Goal: Information Seeking & Learning: Learn about a topic

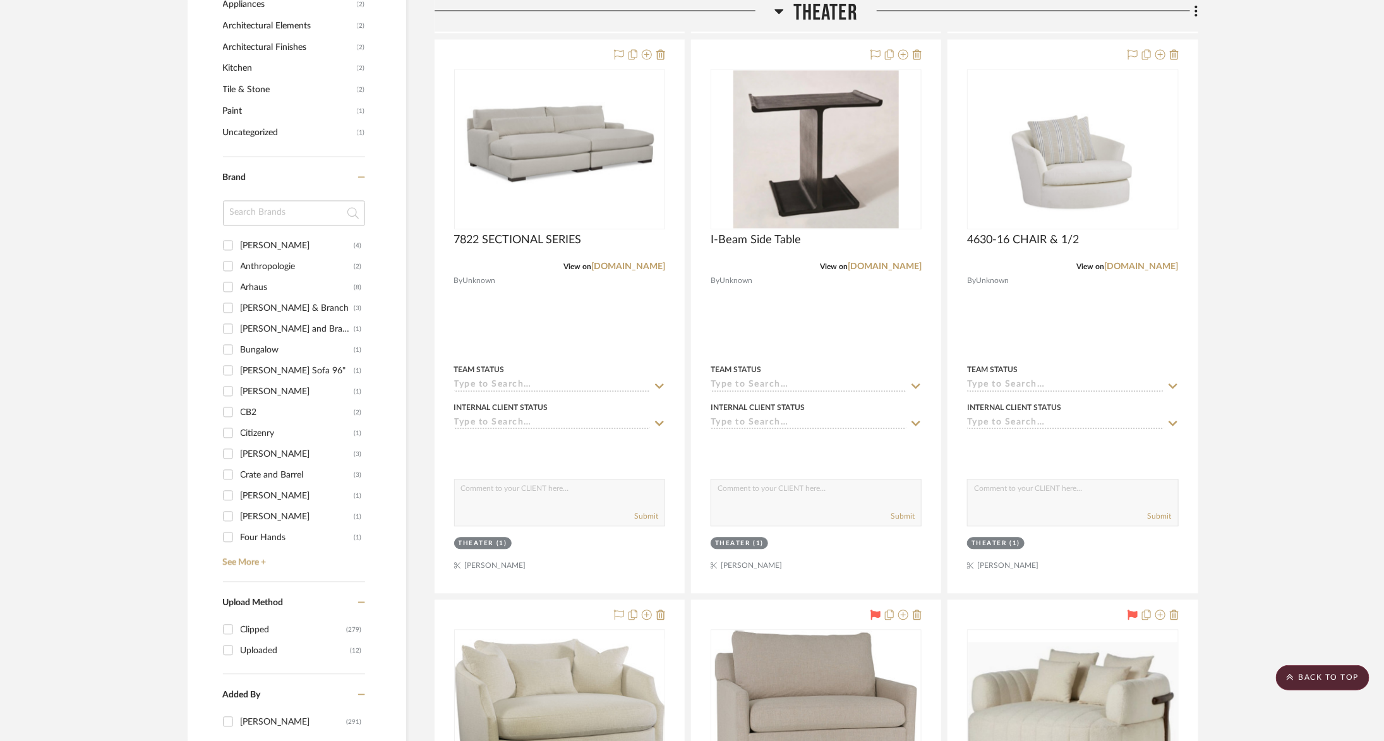
scroll to position [982, 0]
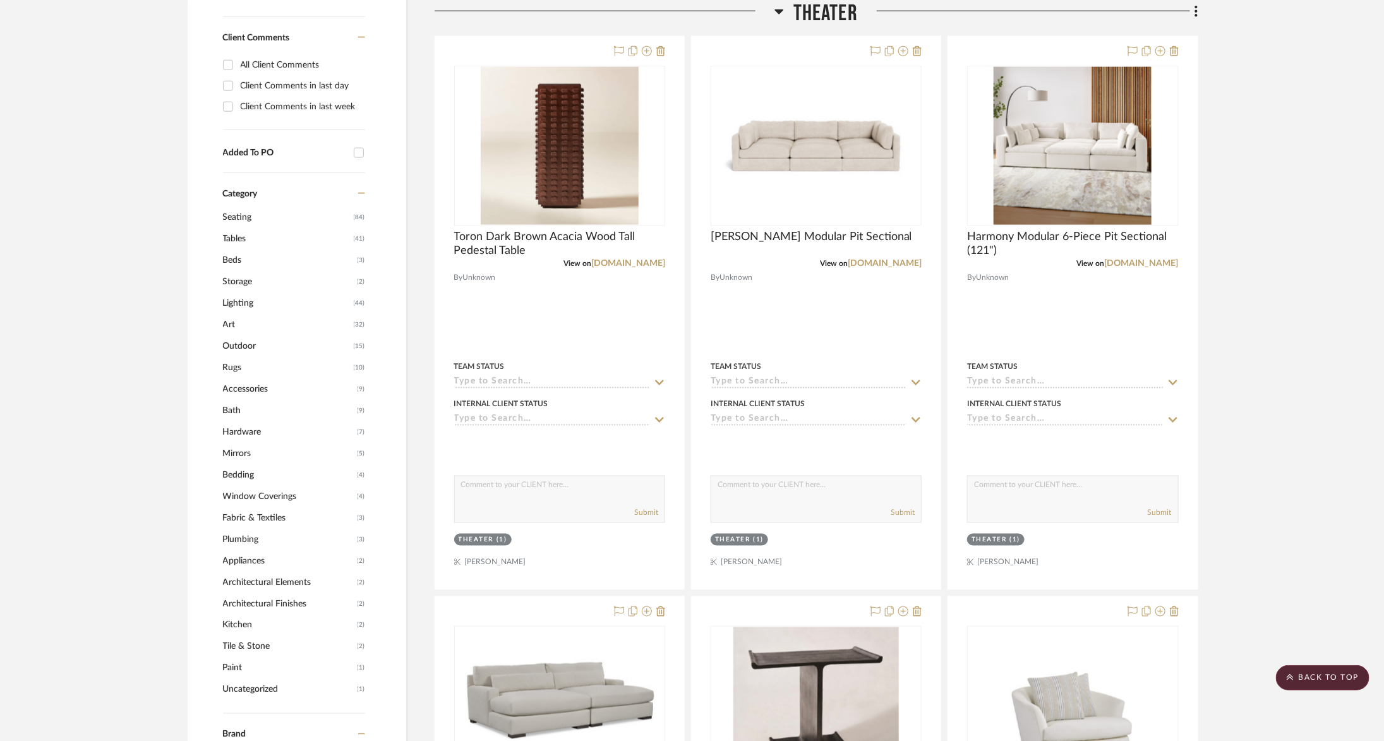
click at [817, 16] on span "Theater" at bounding box center [825, 13] width 64 height 27
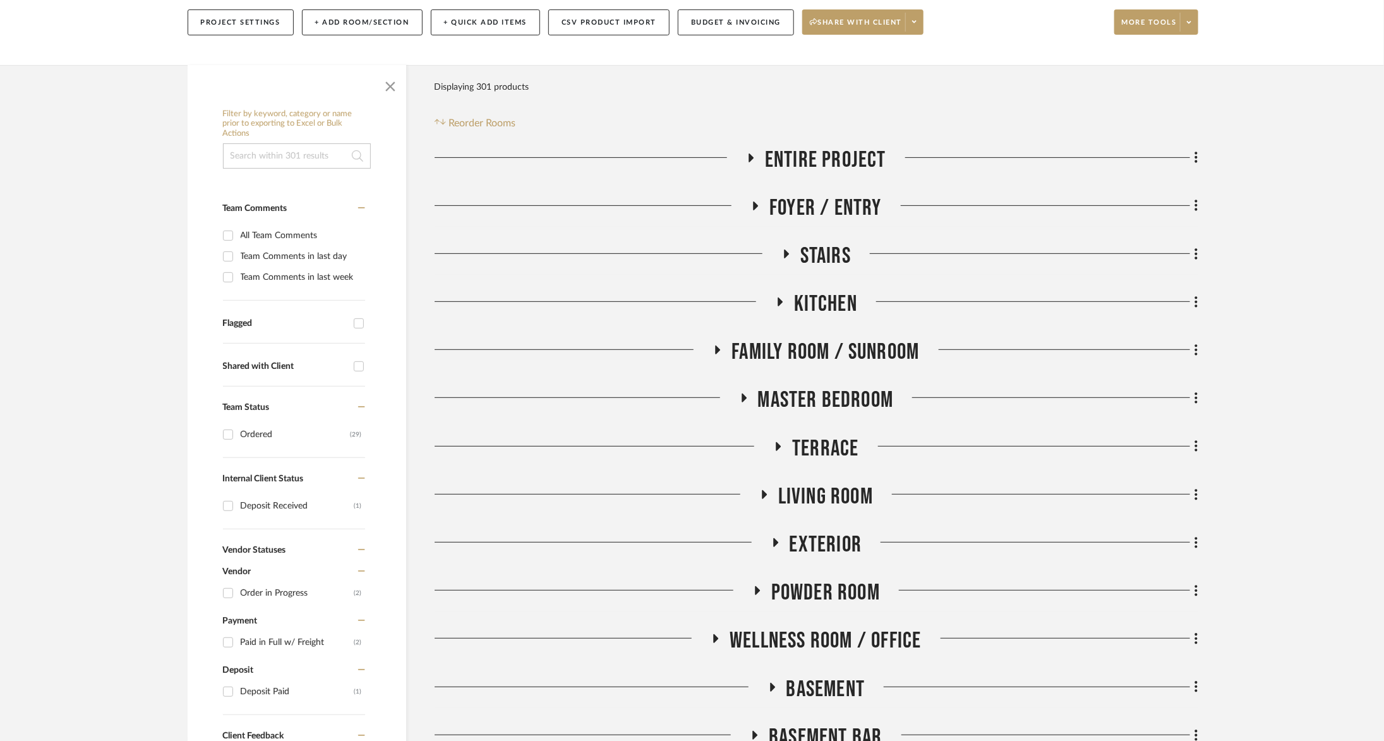
scroll to position [154, 0]
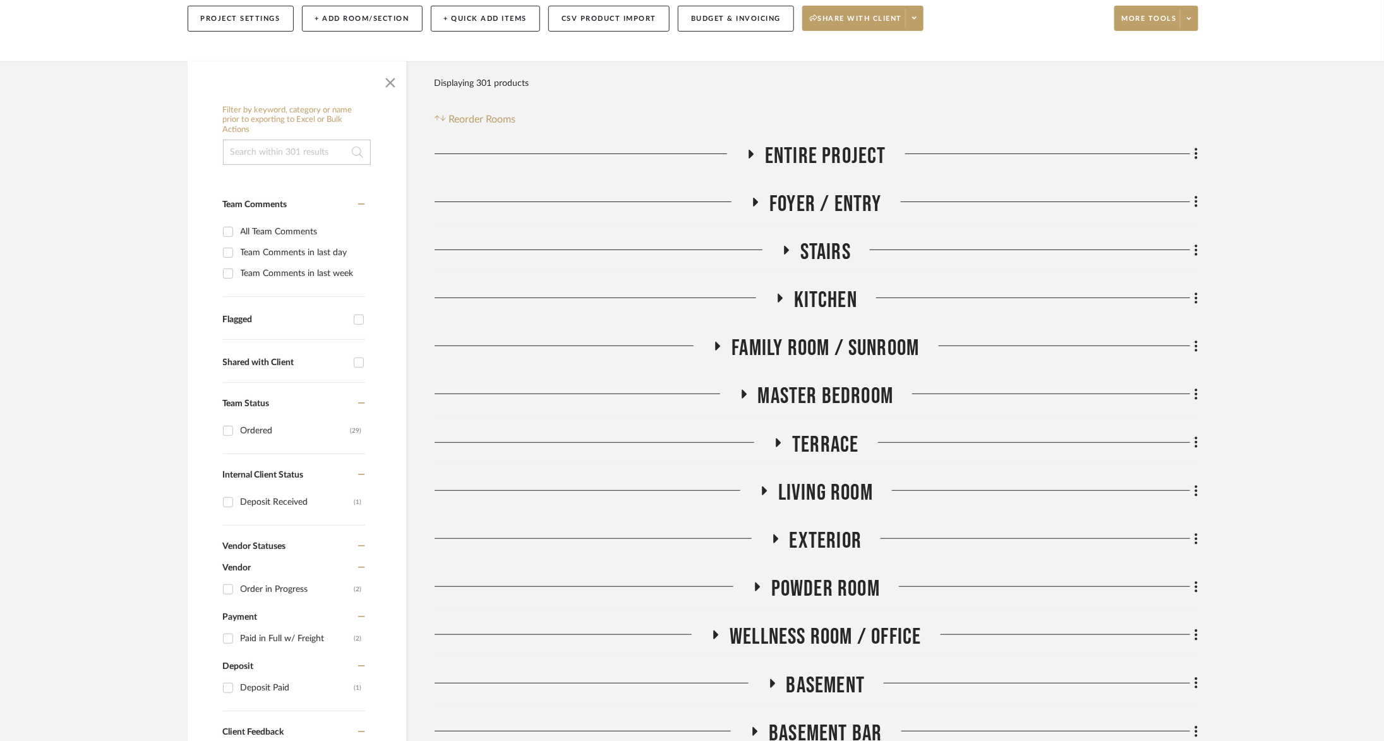
click at [841, 491] on span "Living Room" at bounding box center [825, 492] width 95 height 27
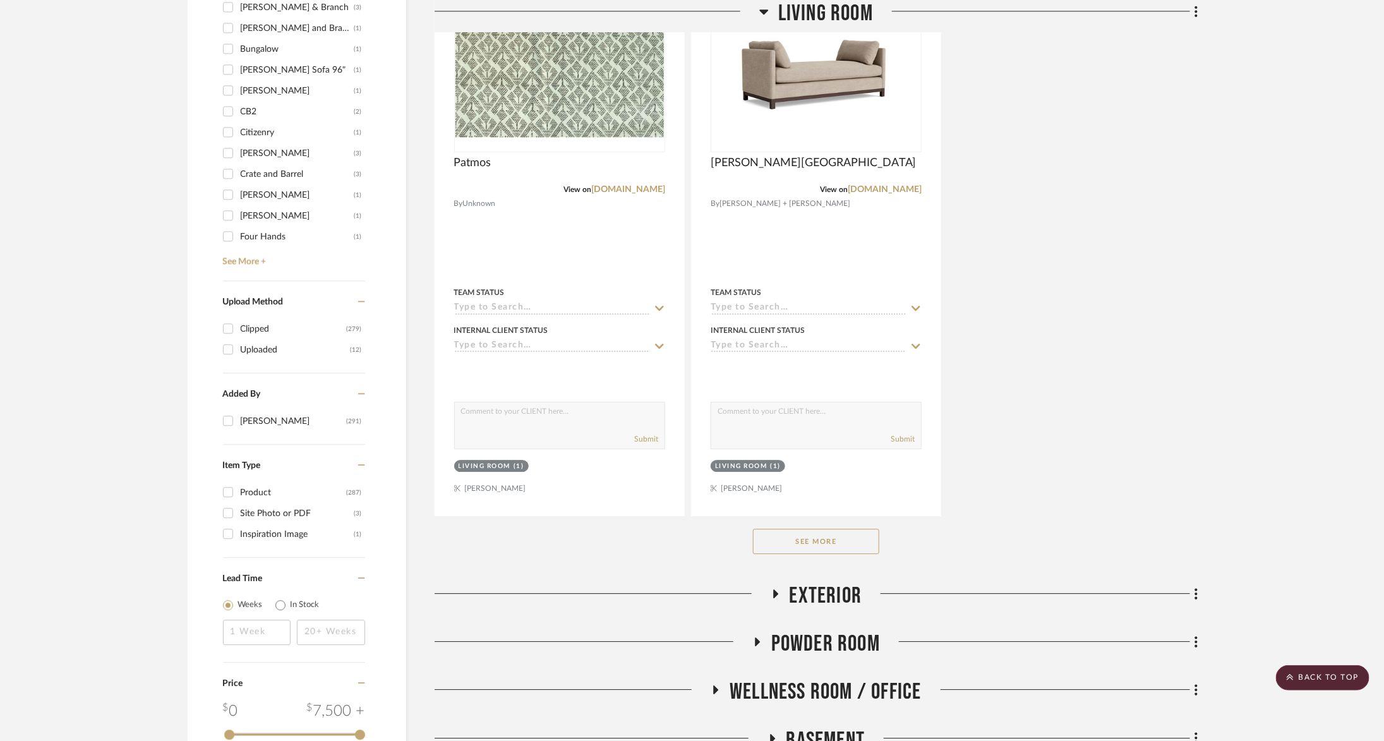
scroll to position [1876, 0]
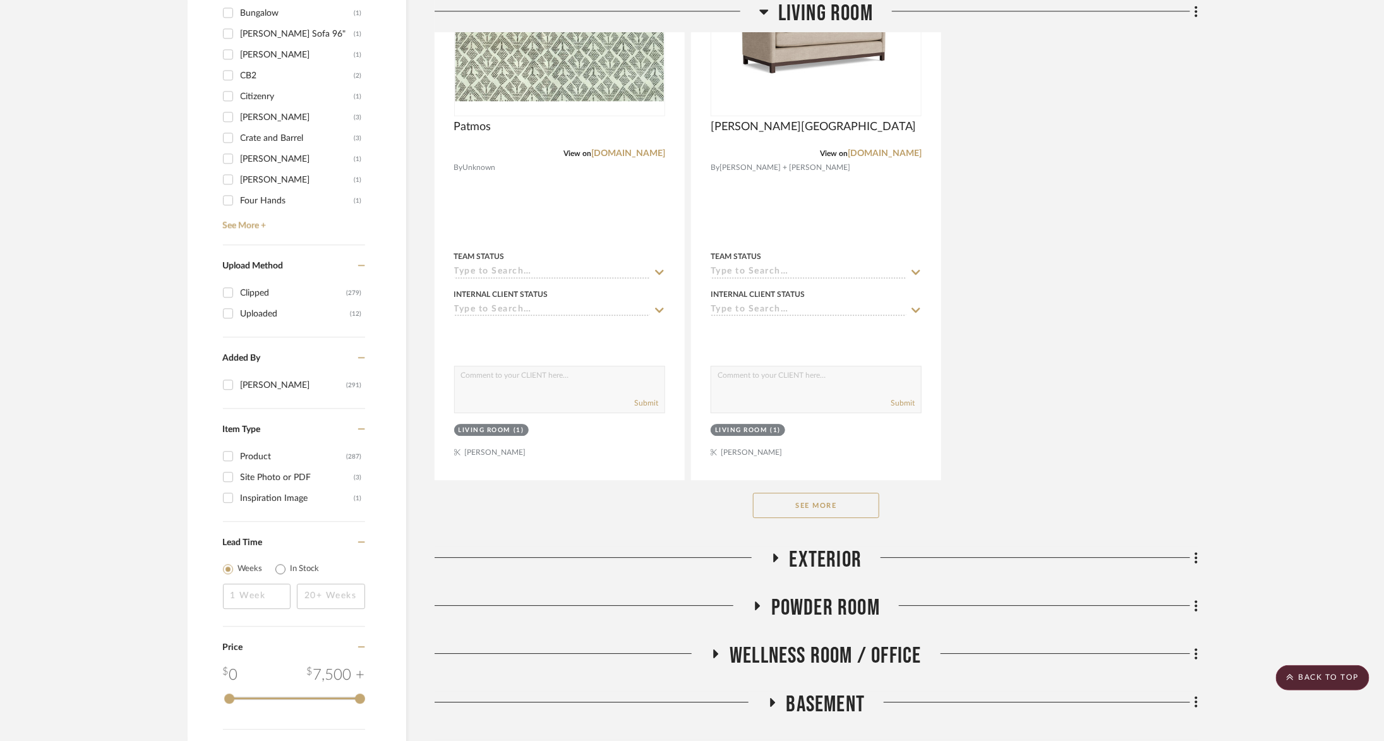
click at [841, 499] on button "See More" at bounding box center [816, 505] width 126 height 25
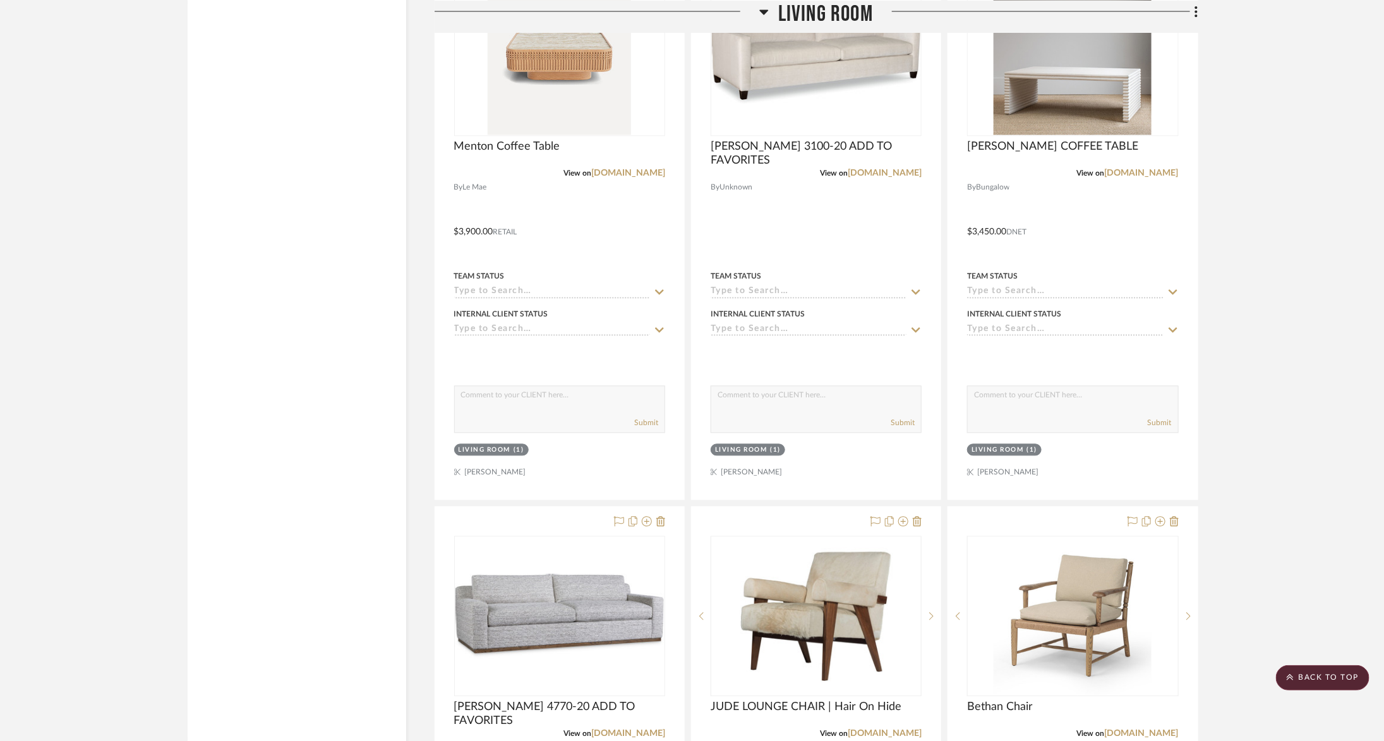
scroll to position [4570, 0]
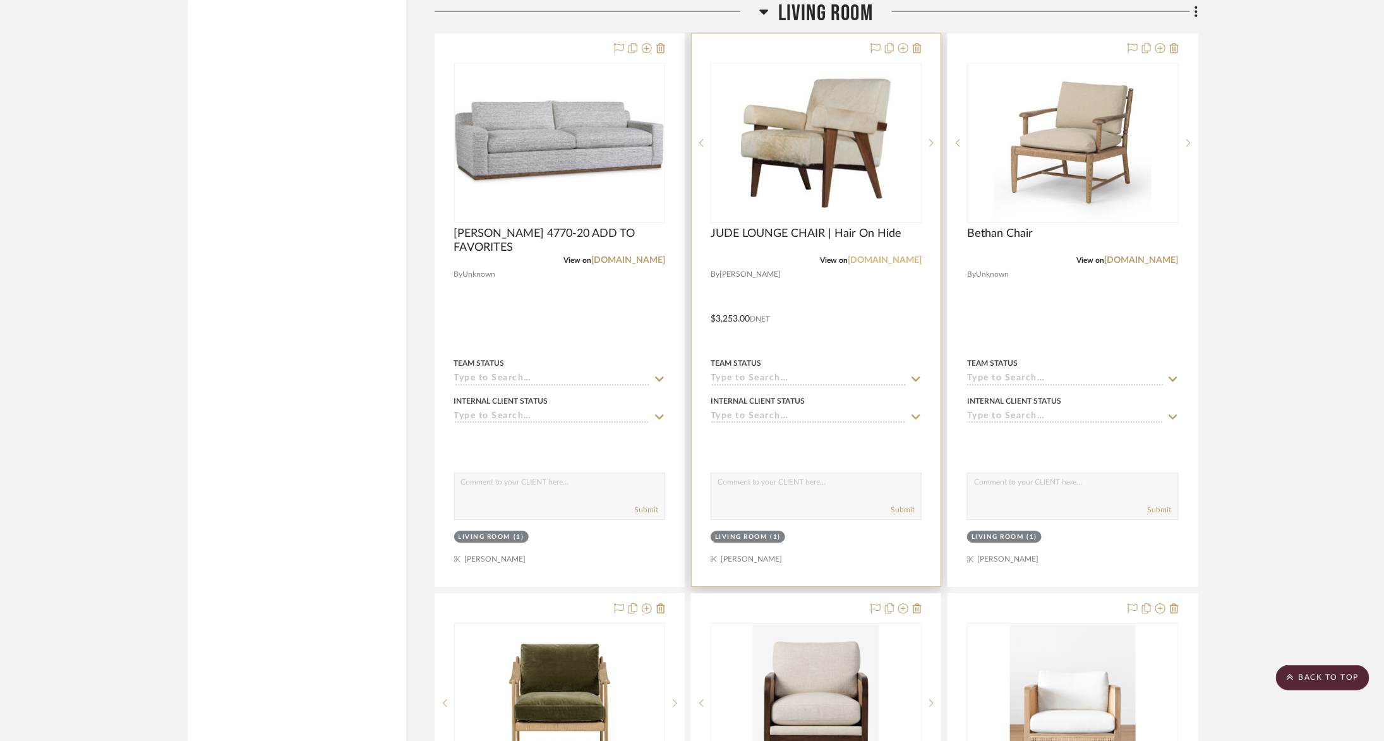
click at [887, 256] on link "[DOMAIN_NAME]" at bounding box center [884, 260] width 74 height 9
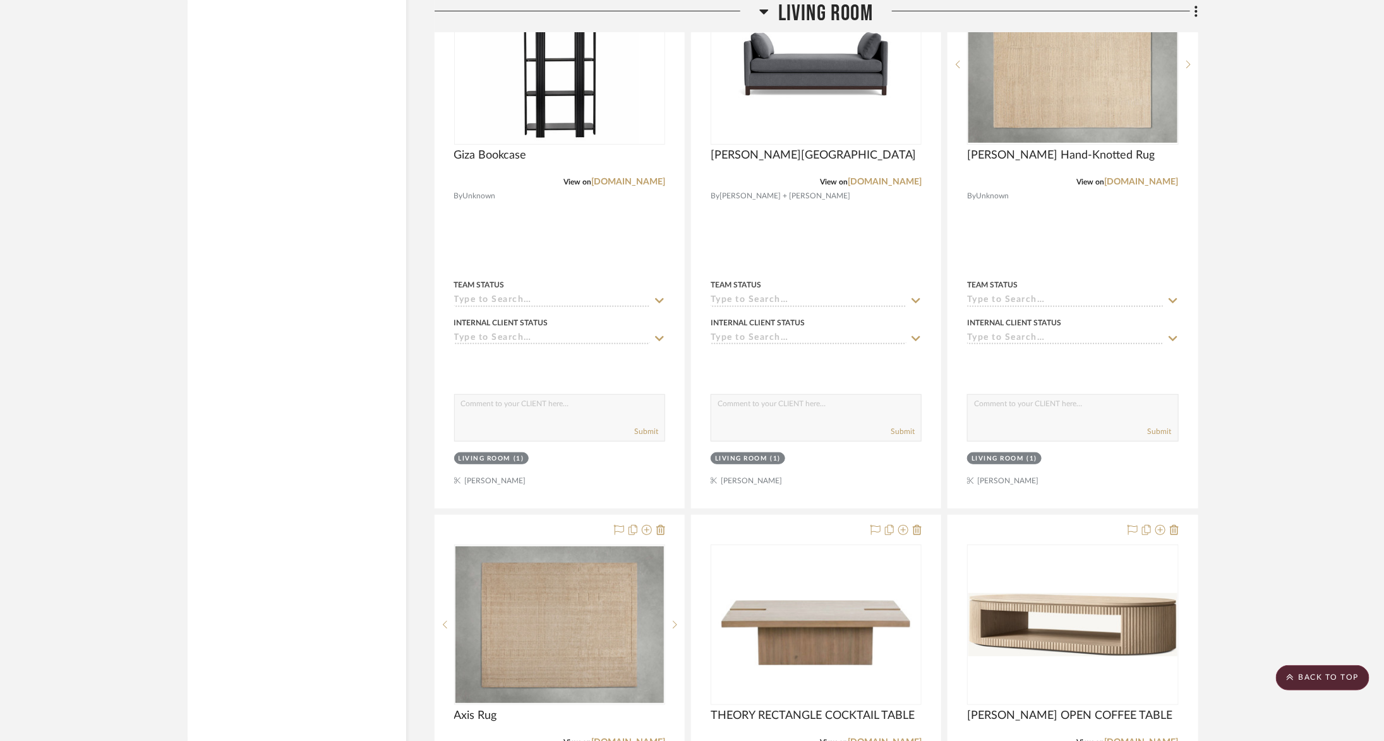
scroll to position [2969, 0]
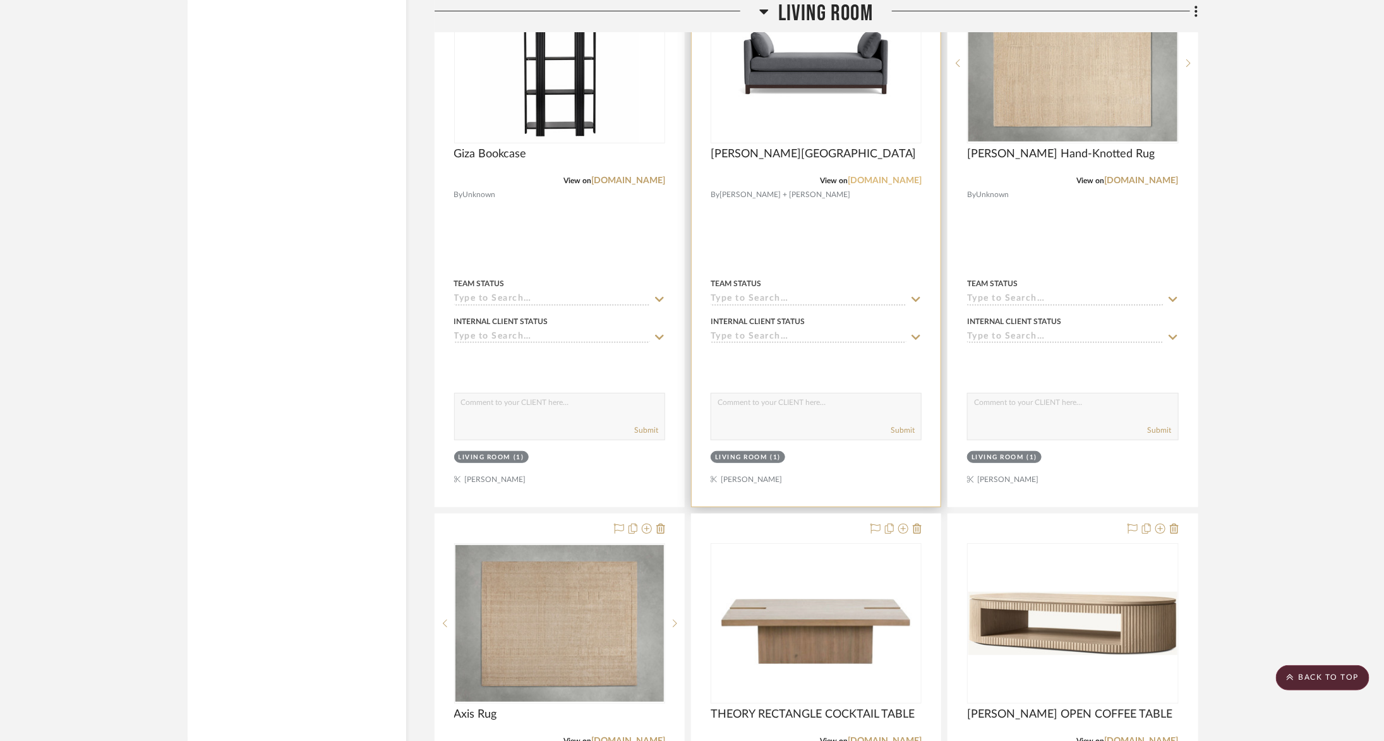
click at [901, 176] on link "[DOMAIN_NAME]" at bounding box center [884, 180] width 74 height 9
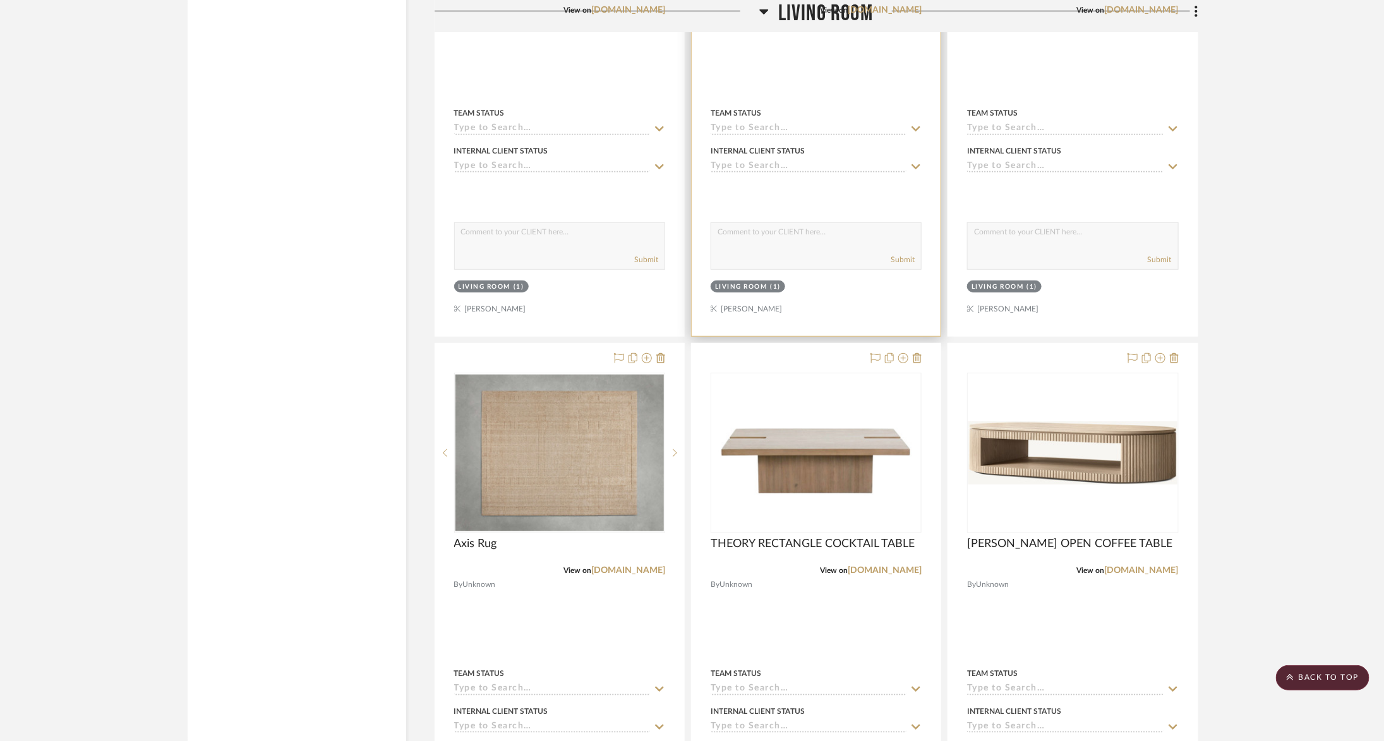
scroll to position [3183, 0]
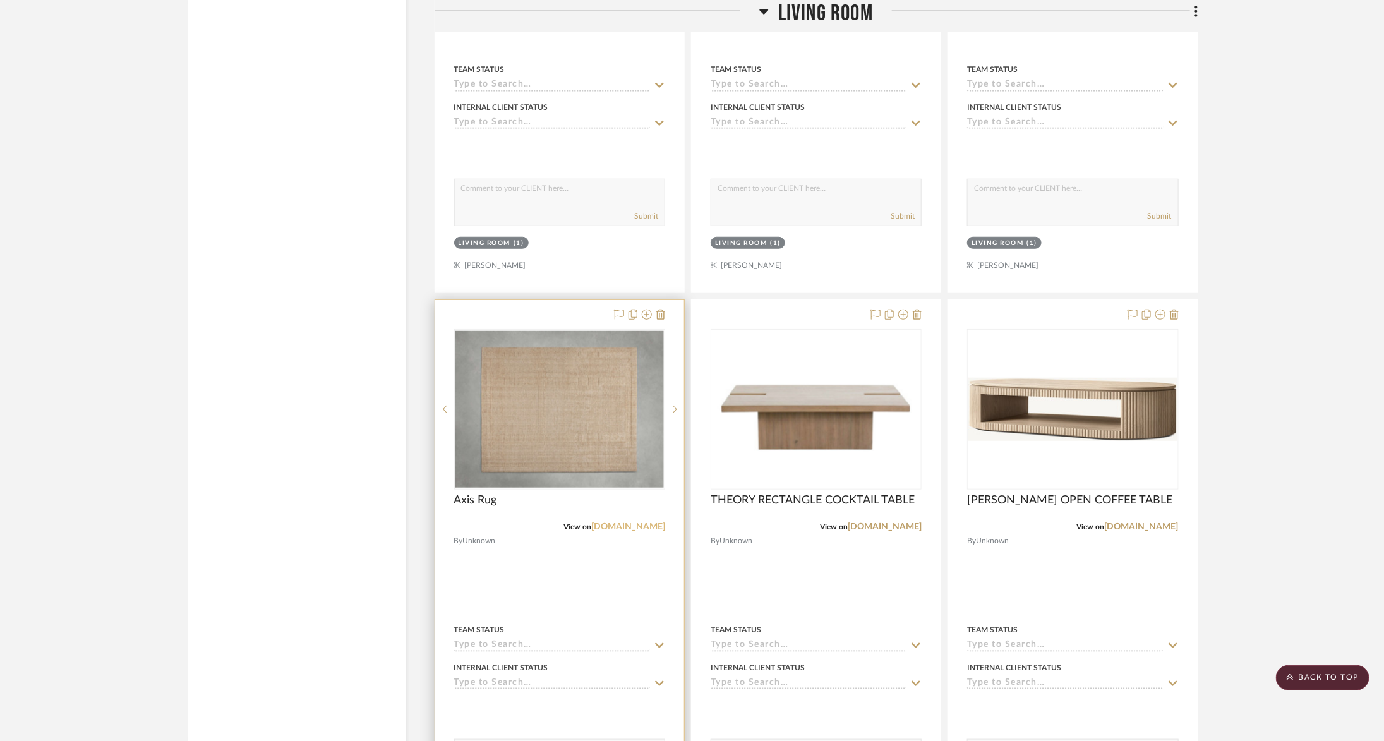
click at [633, 522] on link "[DOMAIN_NAME]" at bounding box center [628, 526] width 74 height 9
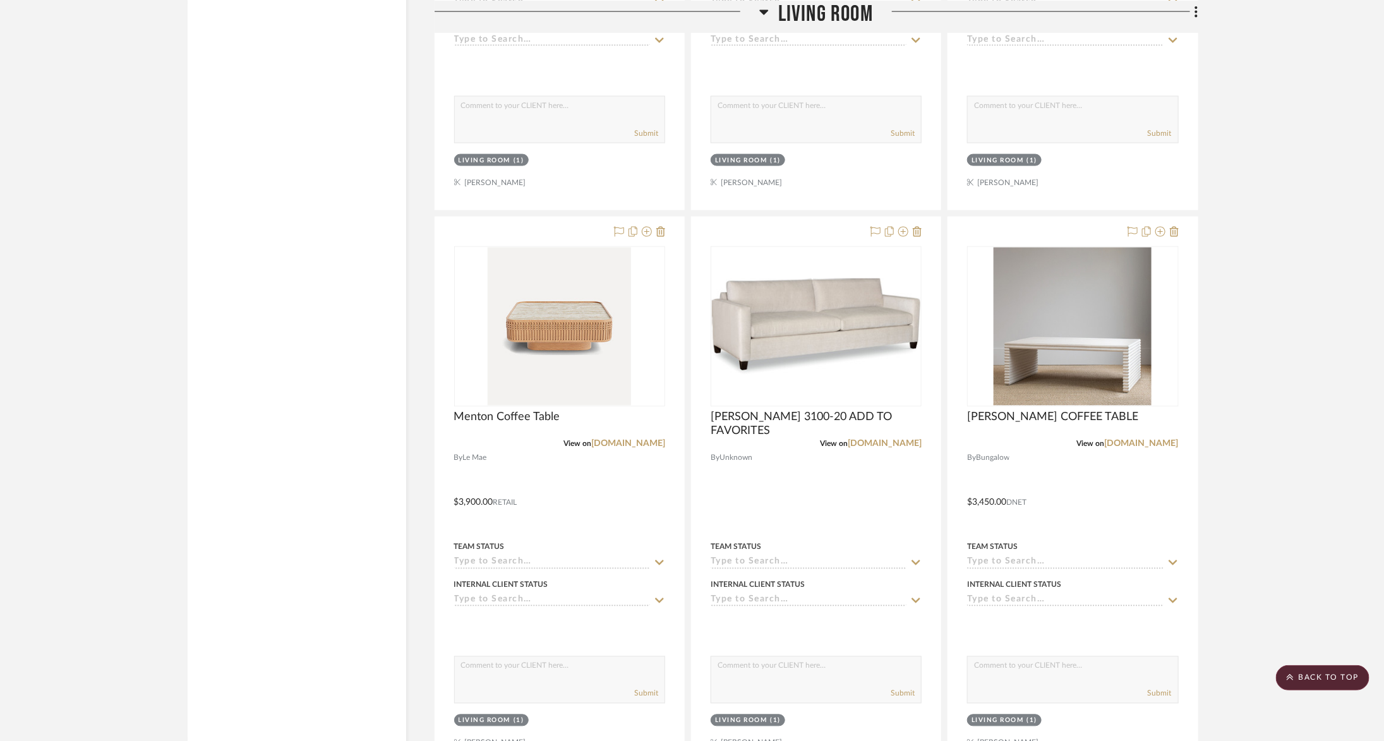
scroll to position [4001, 0]
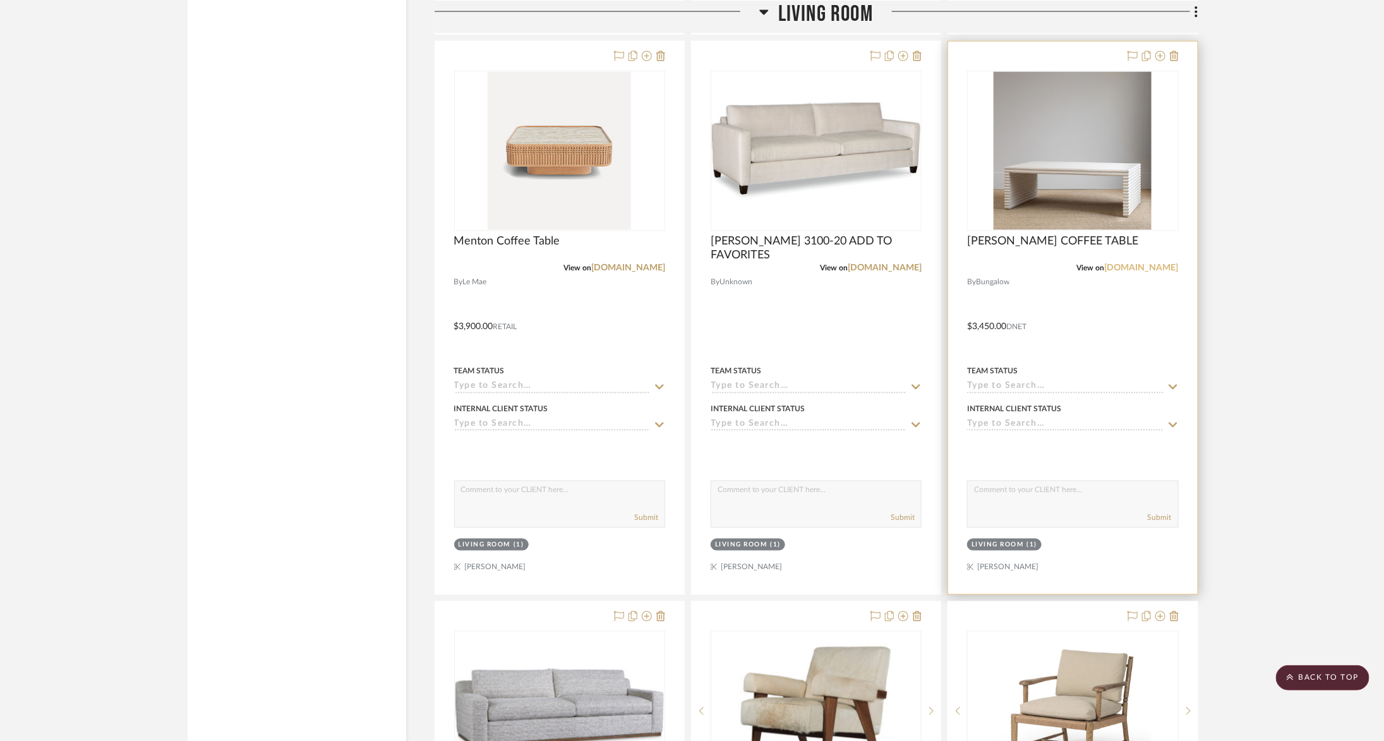
click at [1152, 264] on link "[DOMAIN_NAME]" at bounding box center [1141, 268] width 74 height 9
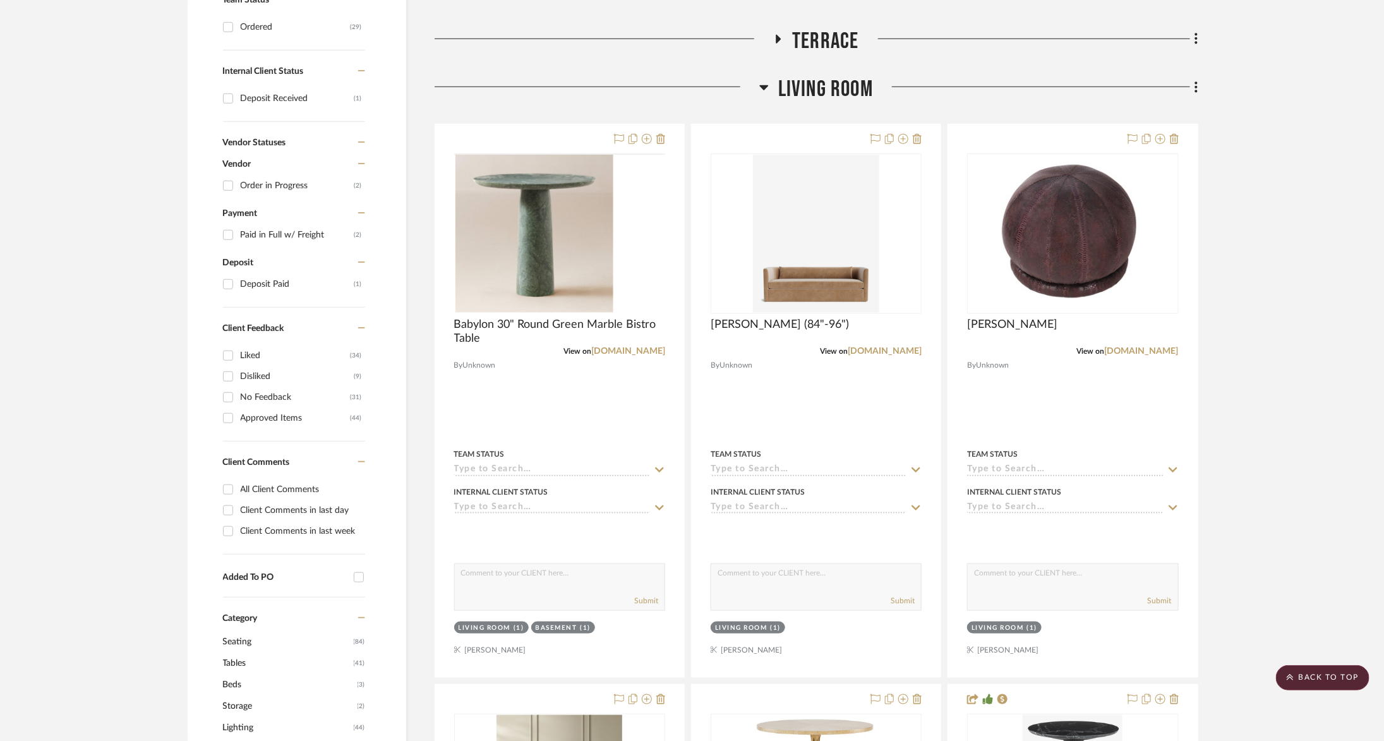
scroll to position [307, 0]
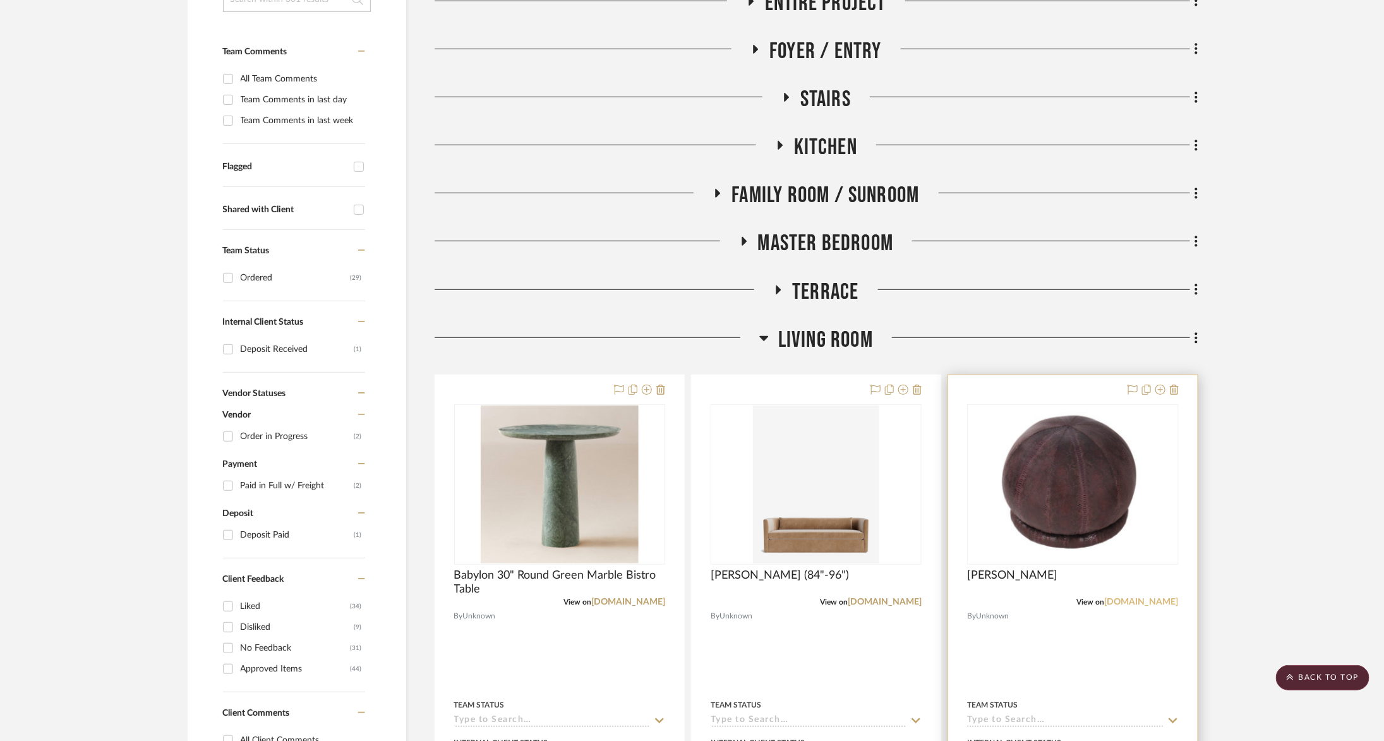
click at [1133, 600] on link "[DOMAIN_NAME]" at bounding box center [1141, 601] width 74 height 9
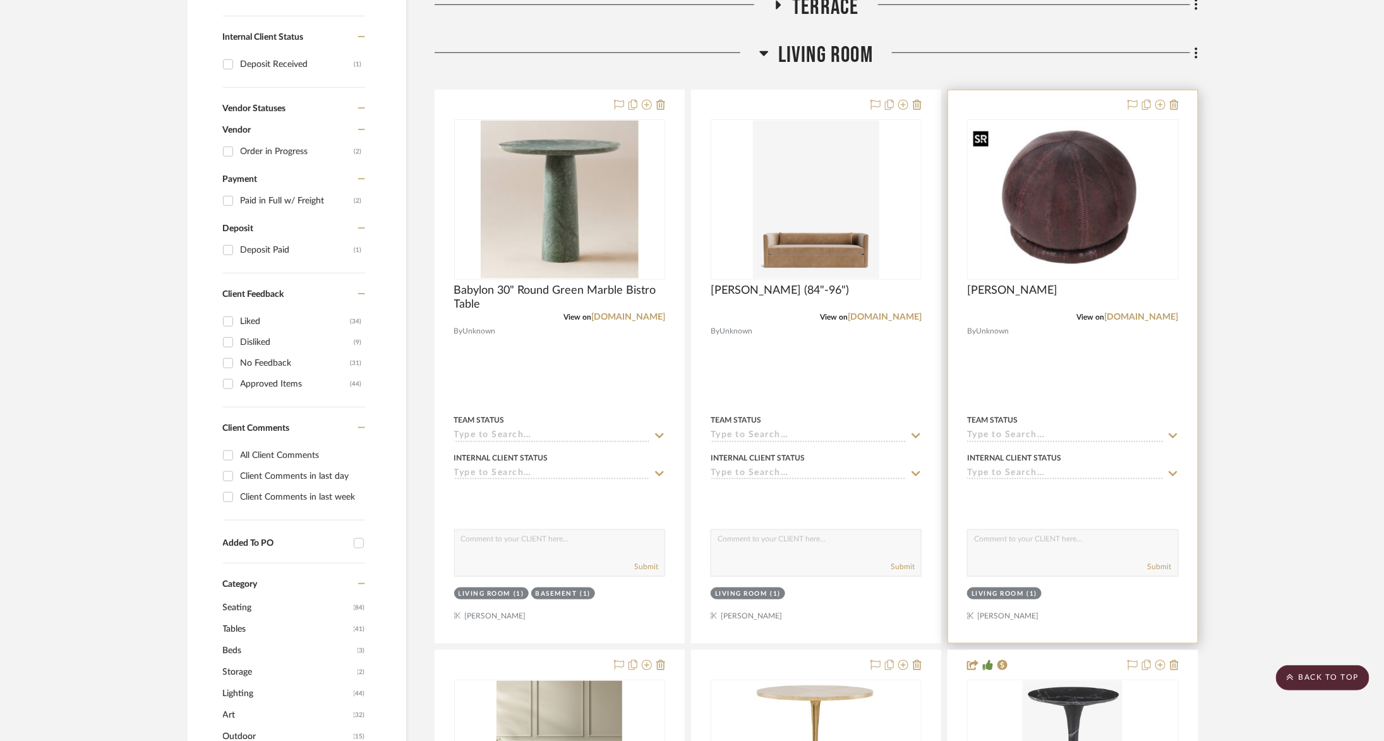
scroll to position [601, 0]
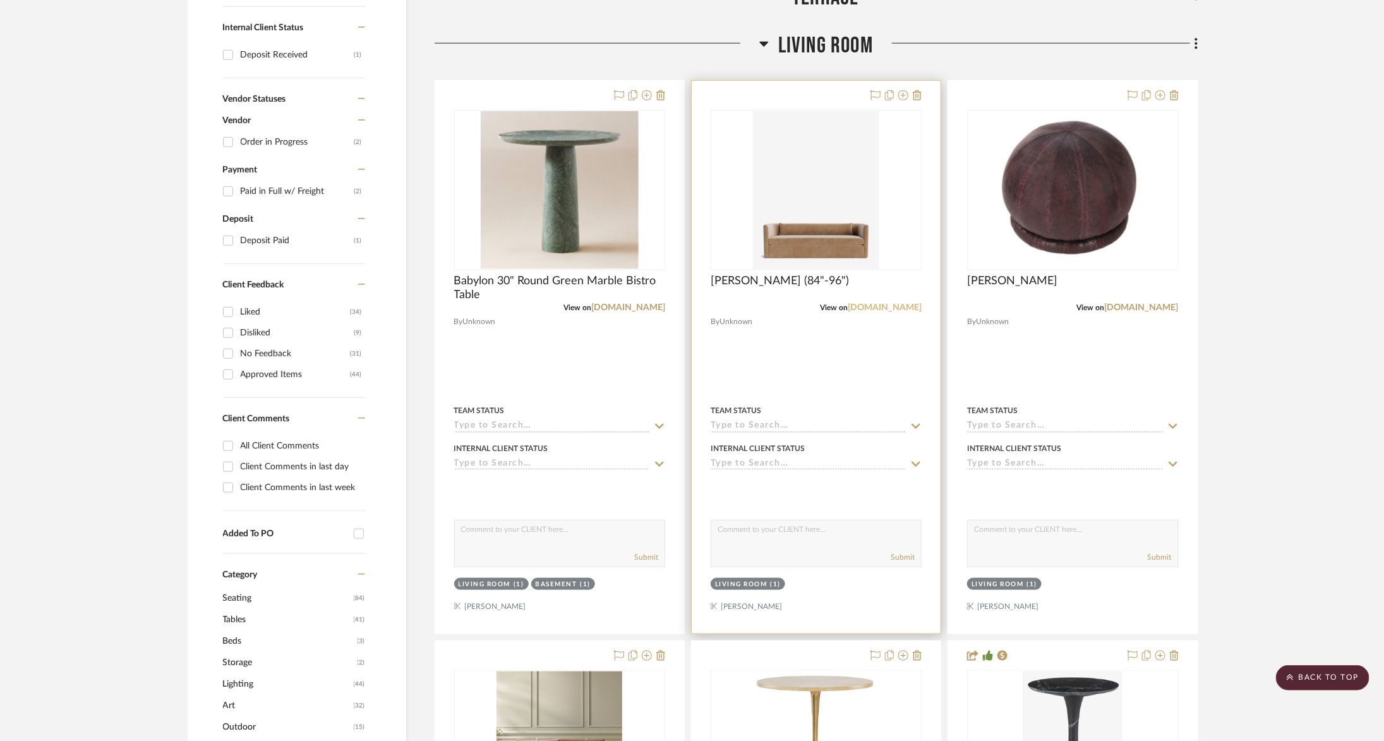
click at [891, 303] on link "[DOMAIN_NAME]" at bounding box center [884, 307] width 74 height 9
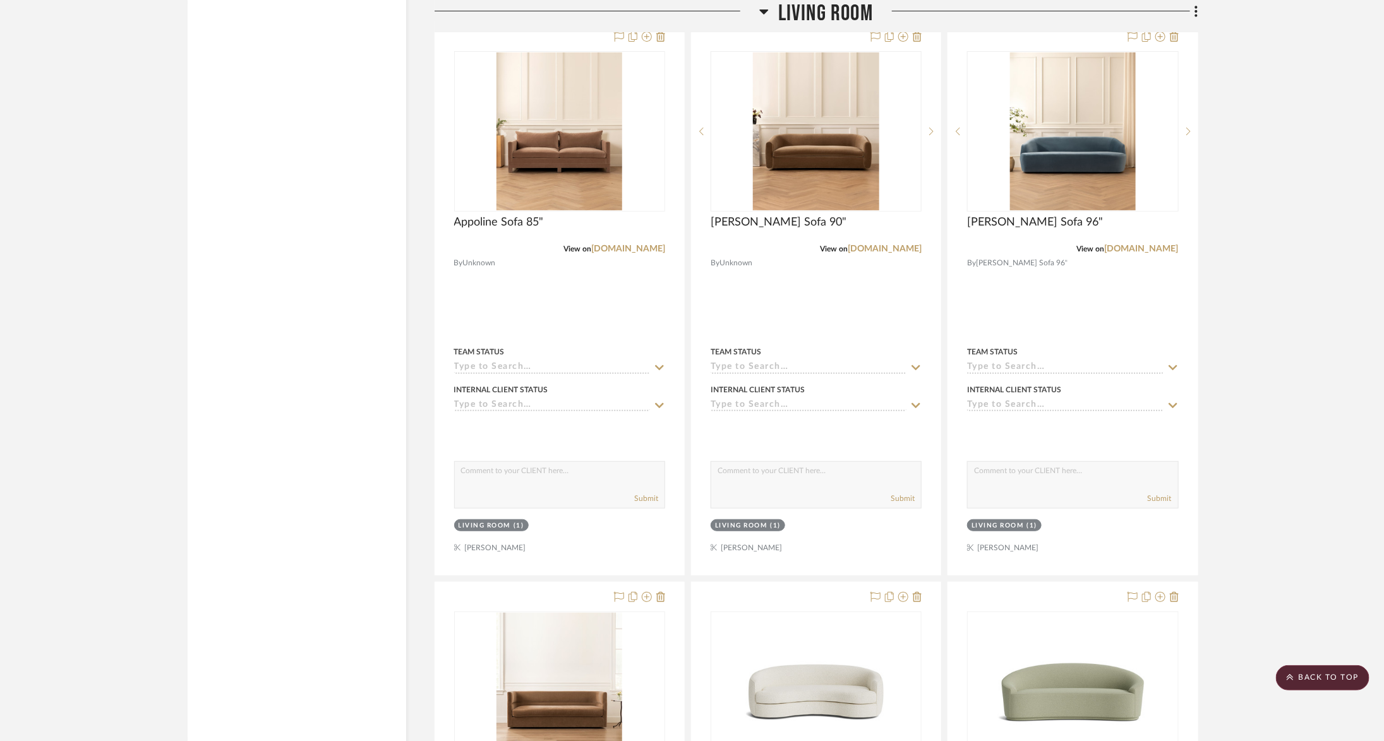
scroll to position [5688, 0]
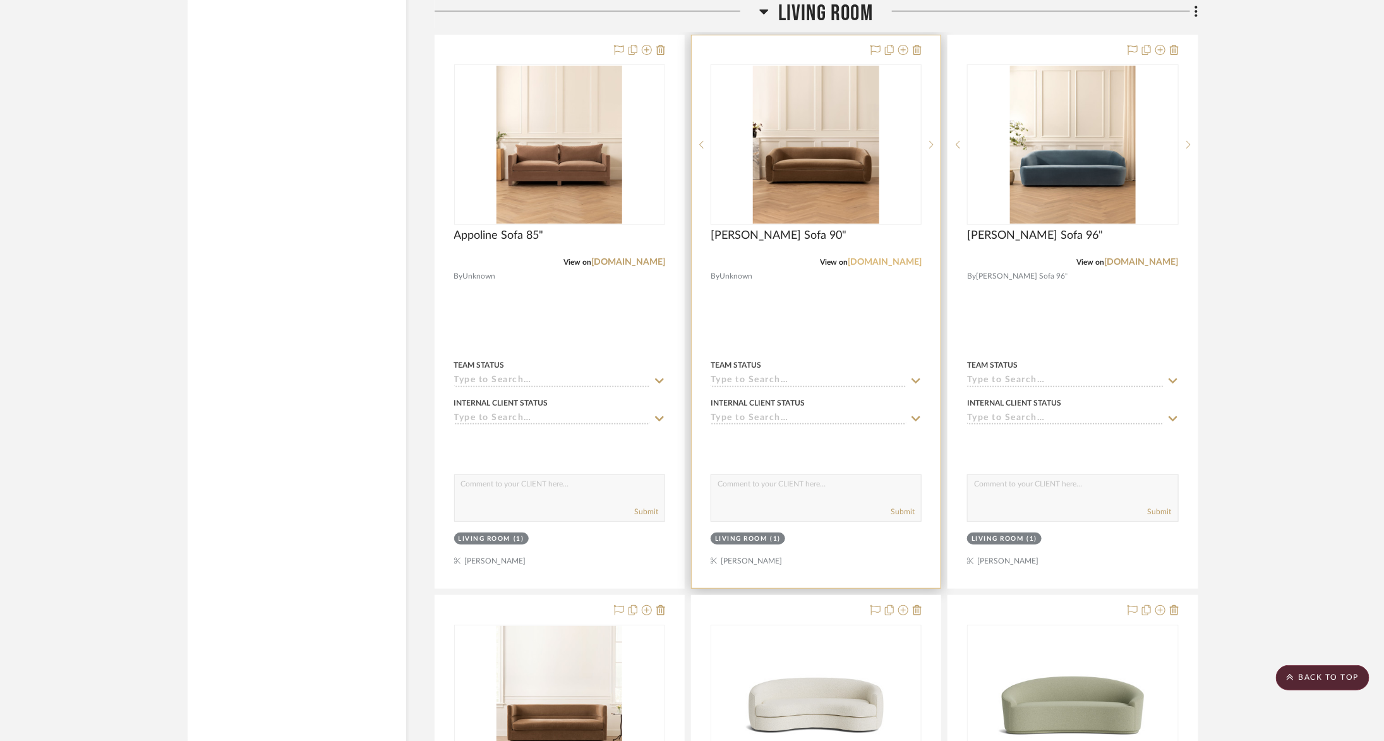
click at [874, 258] on link "[DOMAIN_NAME]" at bounding box center [884, 262] width 74 height 9
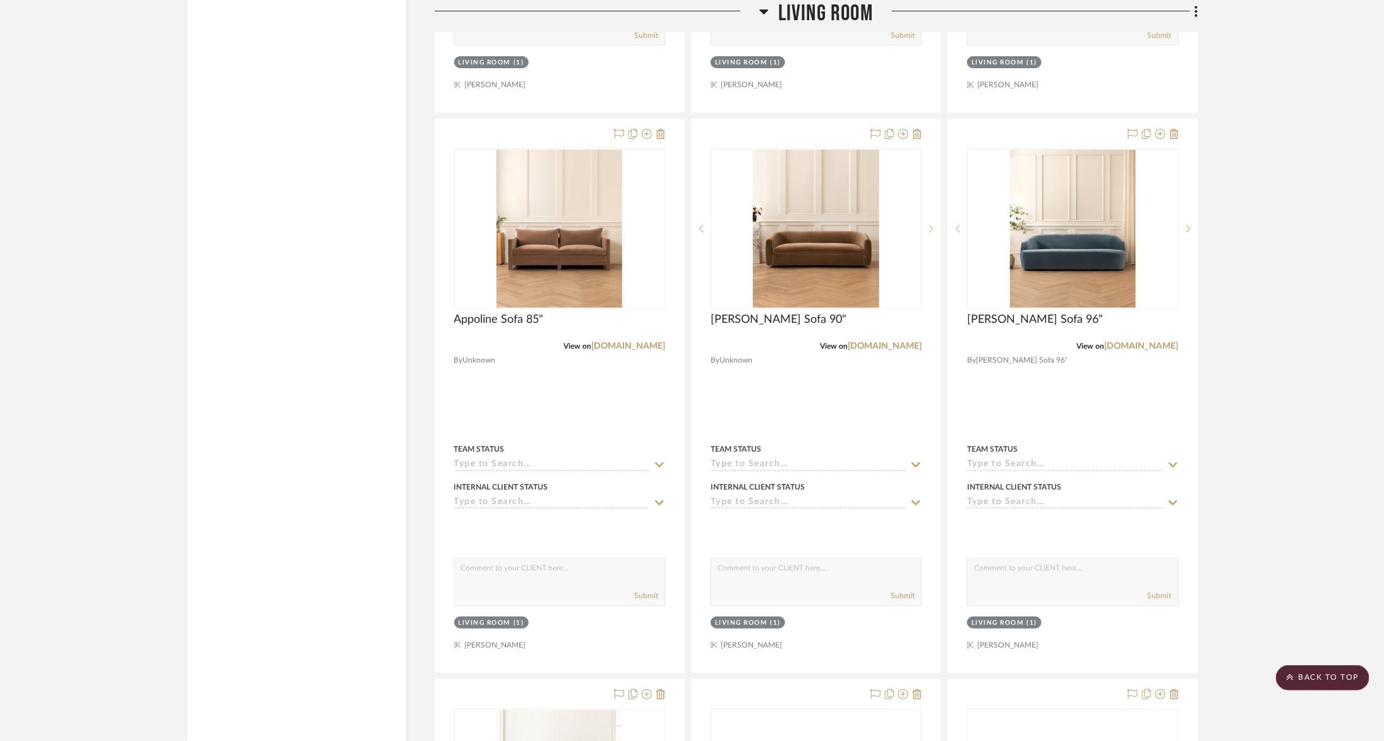
scroll to position [5603, 0]
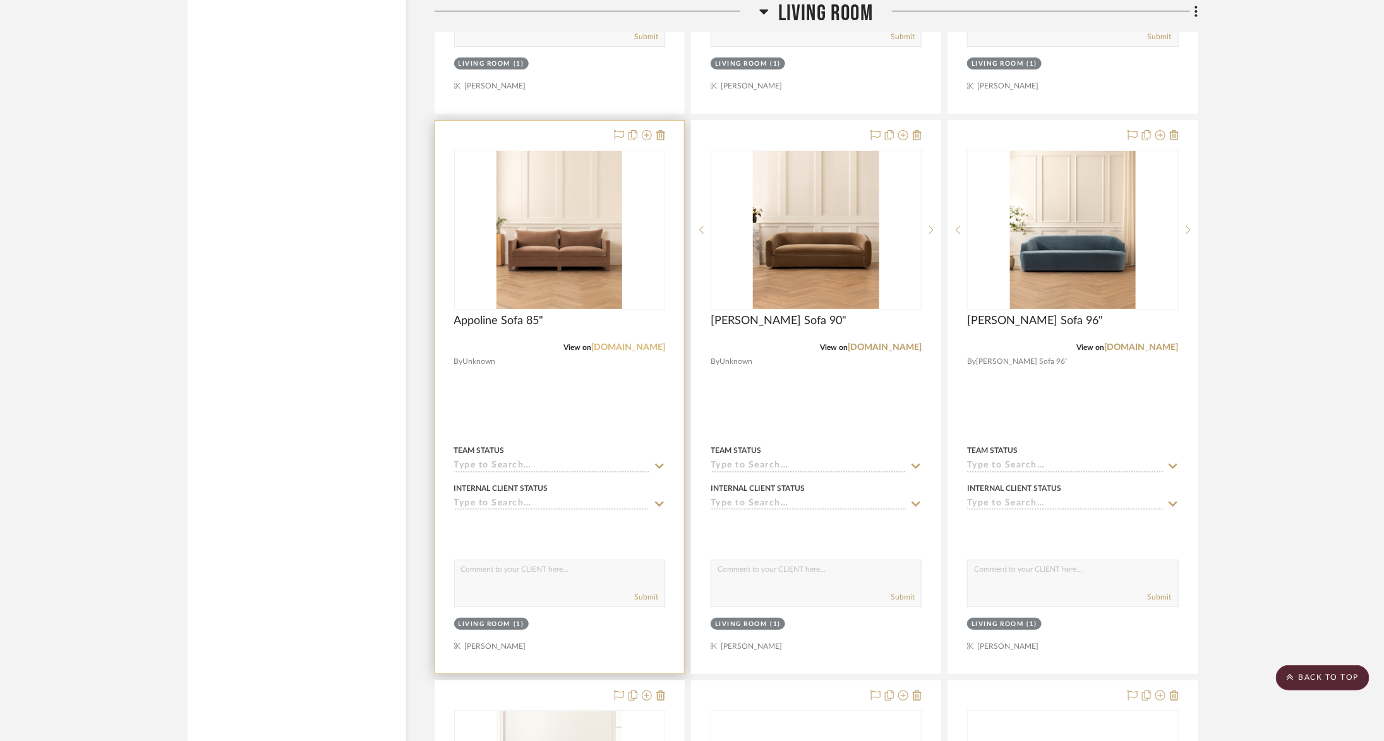
click at [620, 343] on link "[DOMAIN_NAME]" at bounding box center [628, 347] width 74 height 9
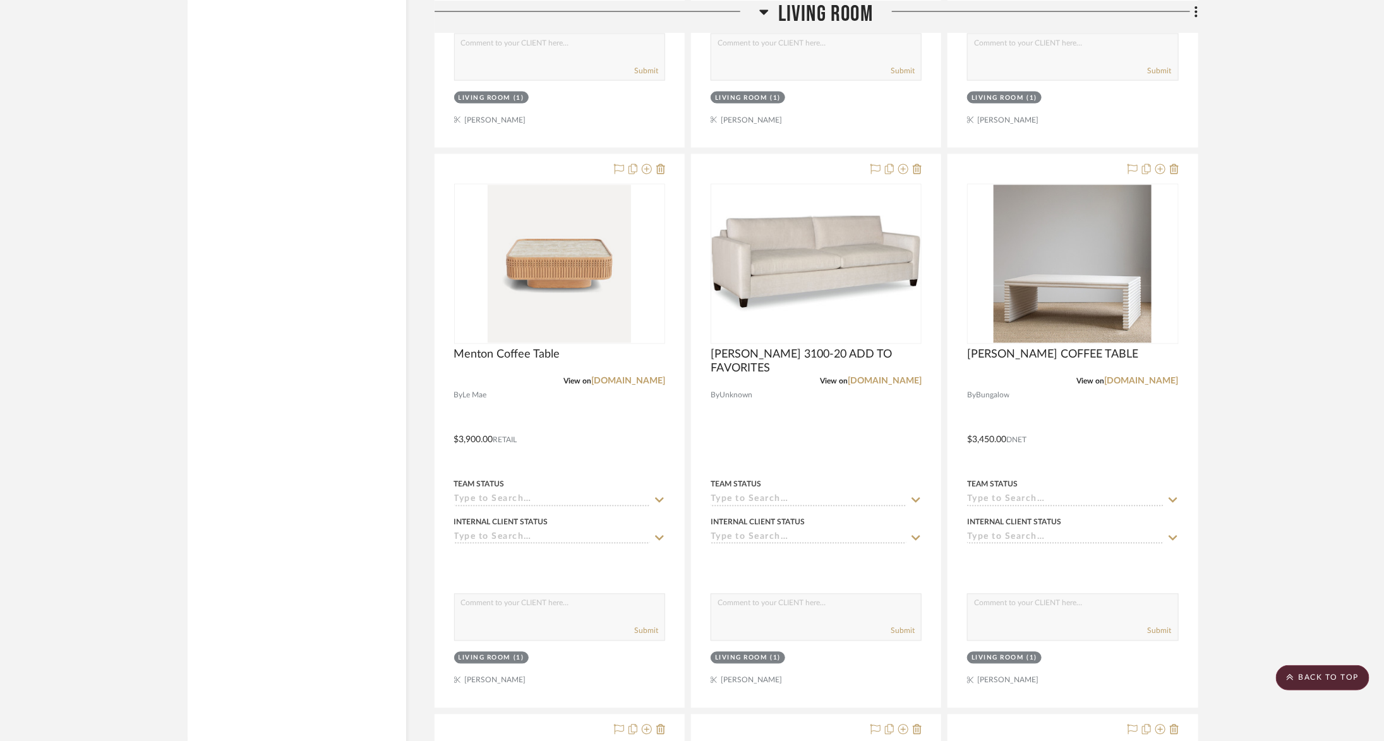
scroll to position [3880, 0]
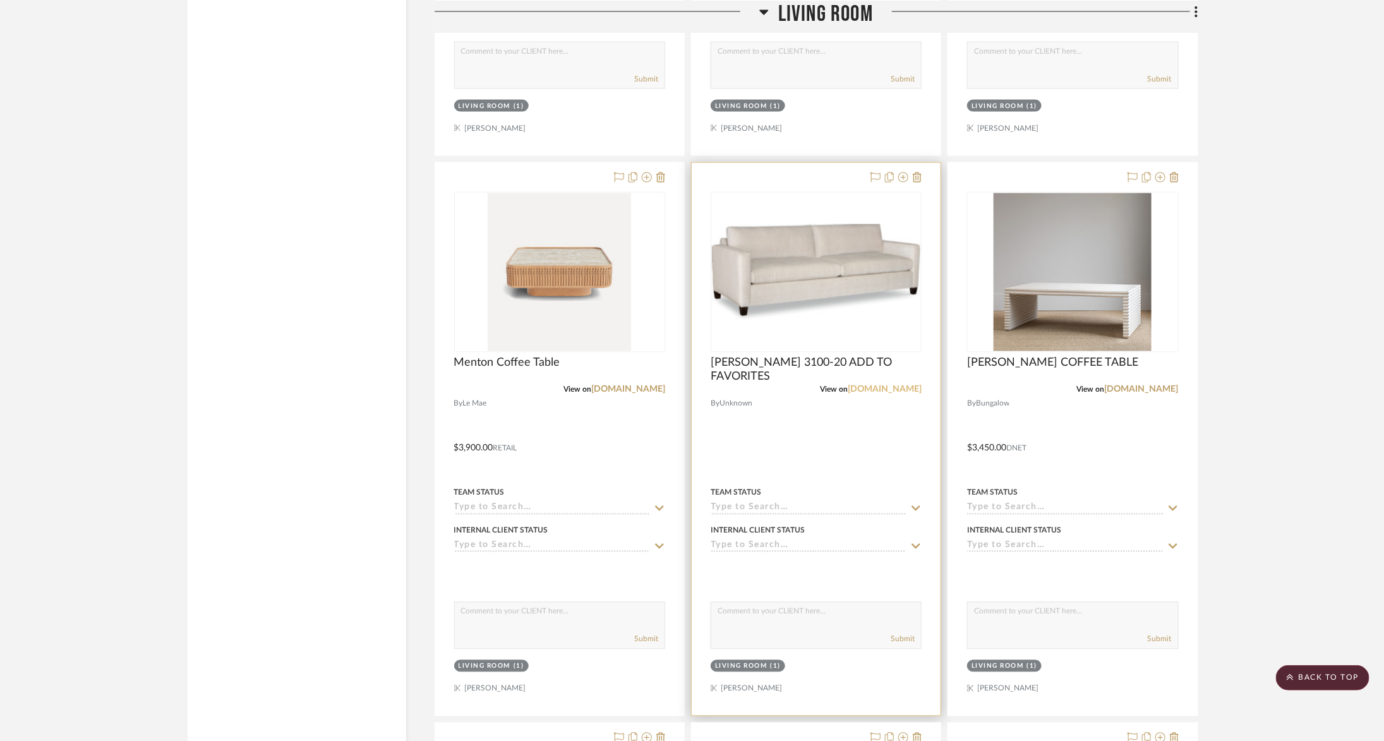
click at [913, 385] on link "[DOMAIN_NAME]" at bounding box center [884, 389] width 74 height 9
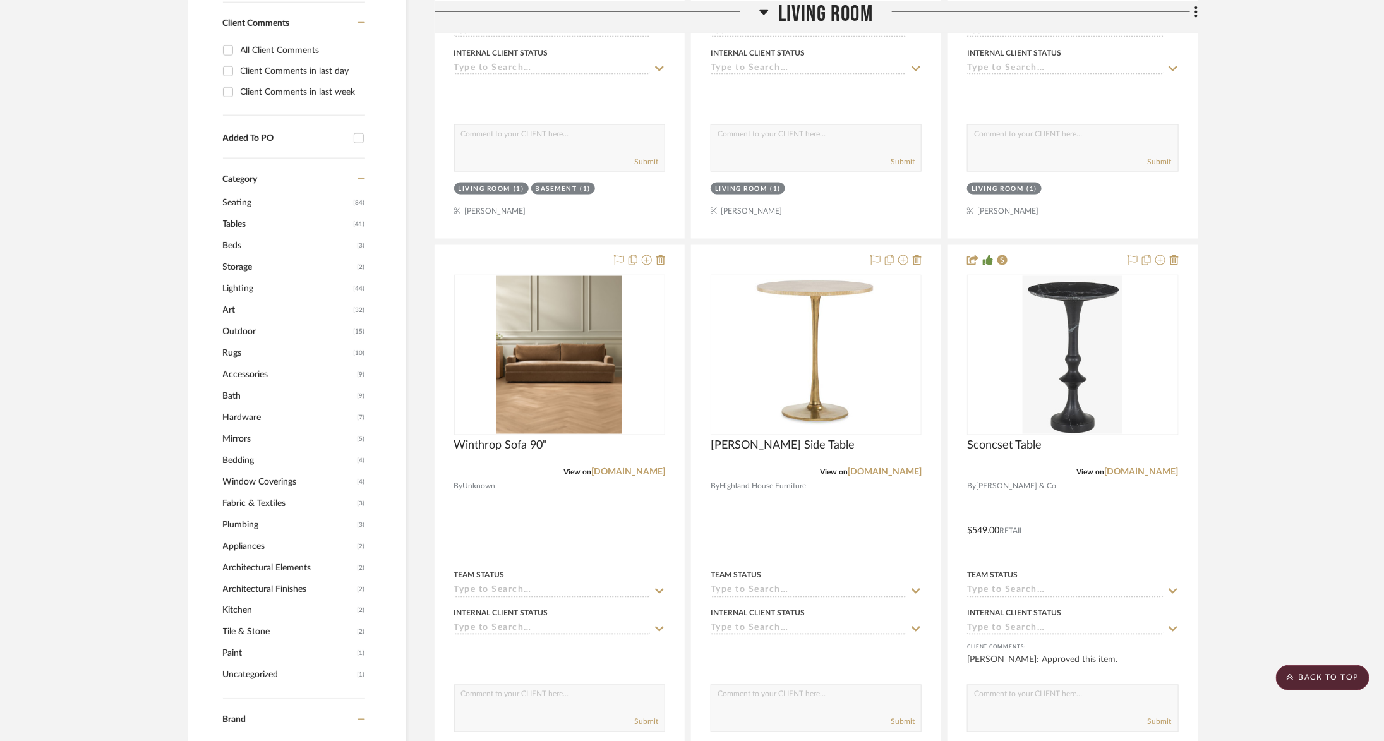
scroll to position [955, 0]
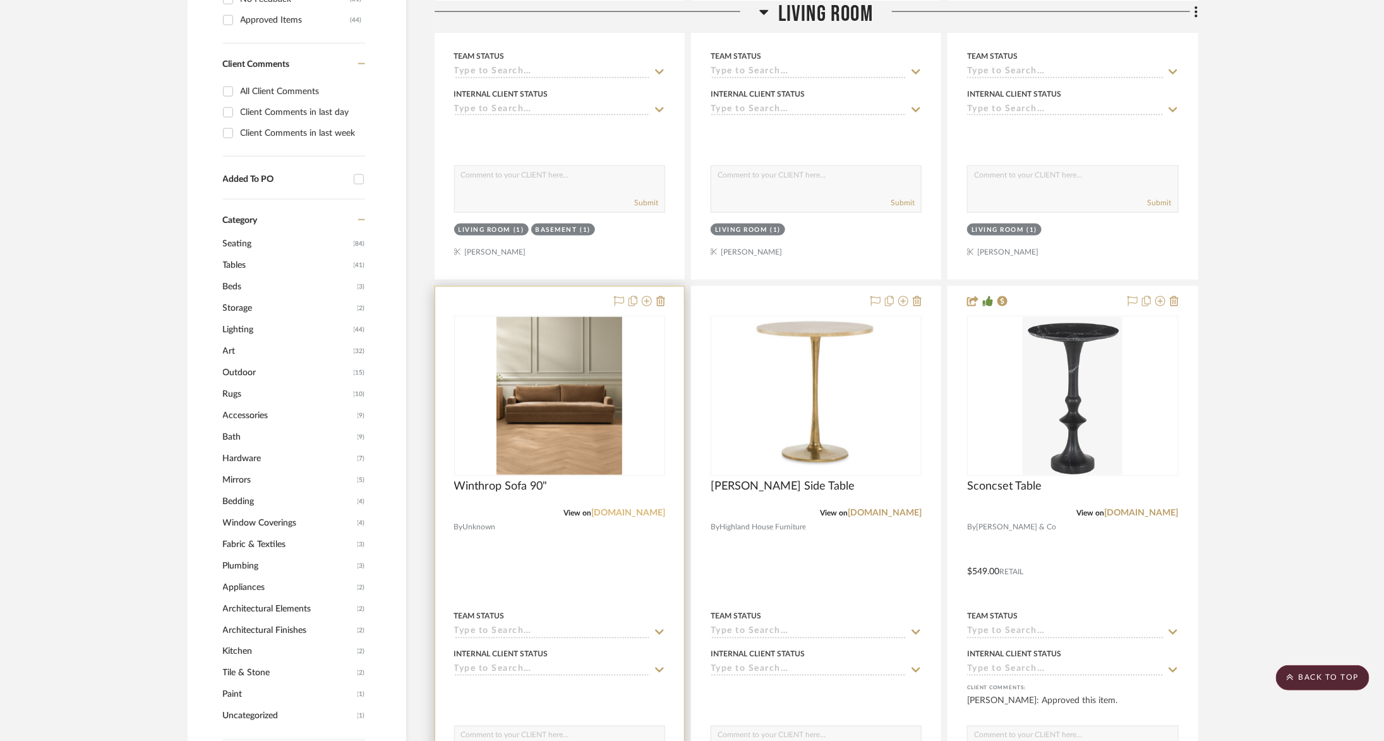
click at [629, 514] on link "[DOMAIN_NAME]" at bounding box center [628, 513] width 74 height 9
